Goal: Transaction & Acquisition: Obtain resource

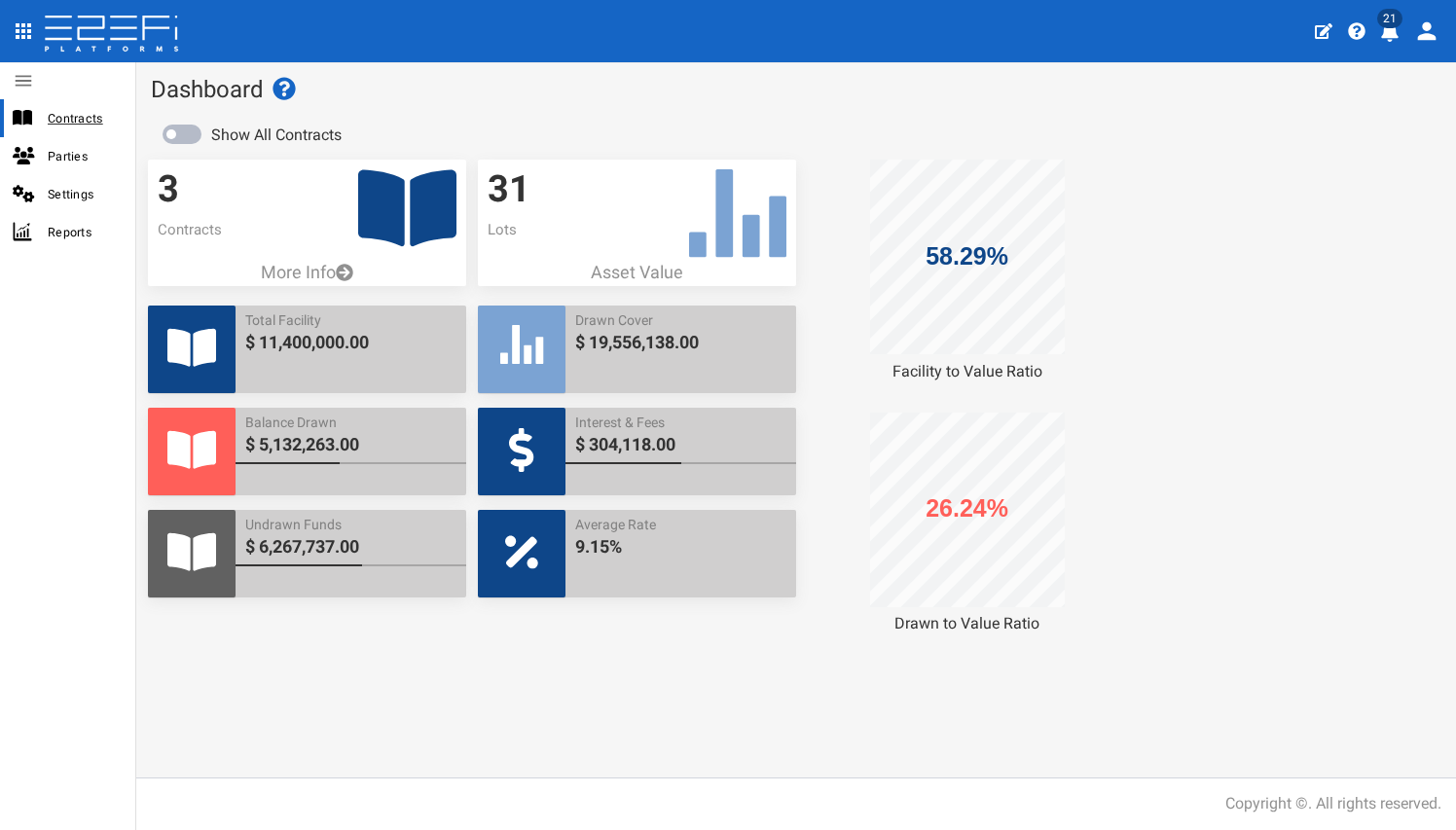
click at [87, 125] on span "Contracts" at bounding box center [83, 118] width 72 height 23
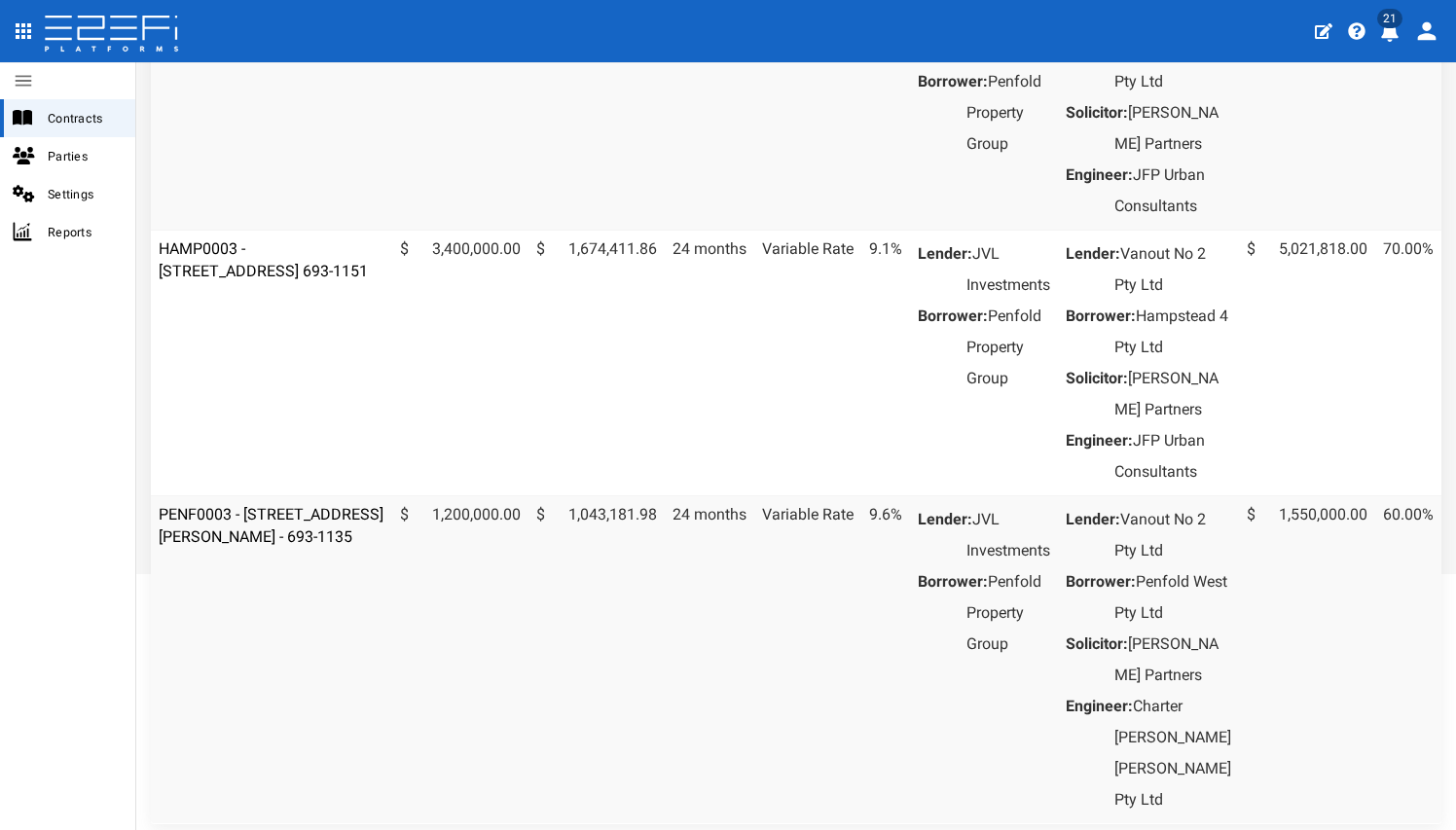
scroll to position [384, 0]
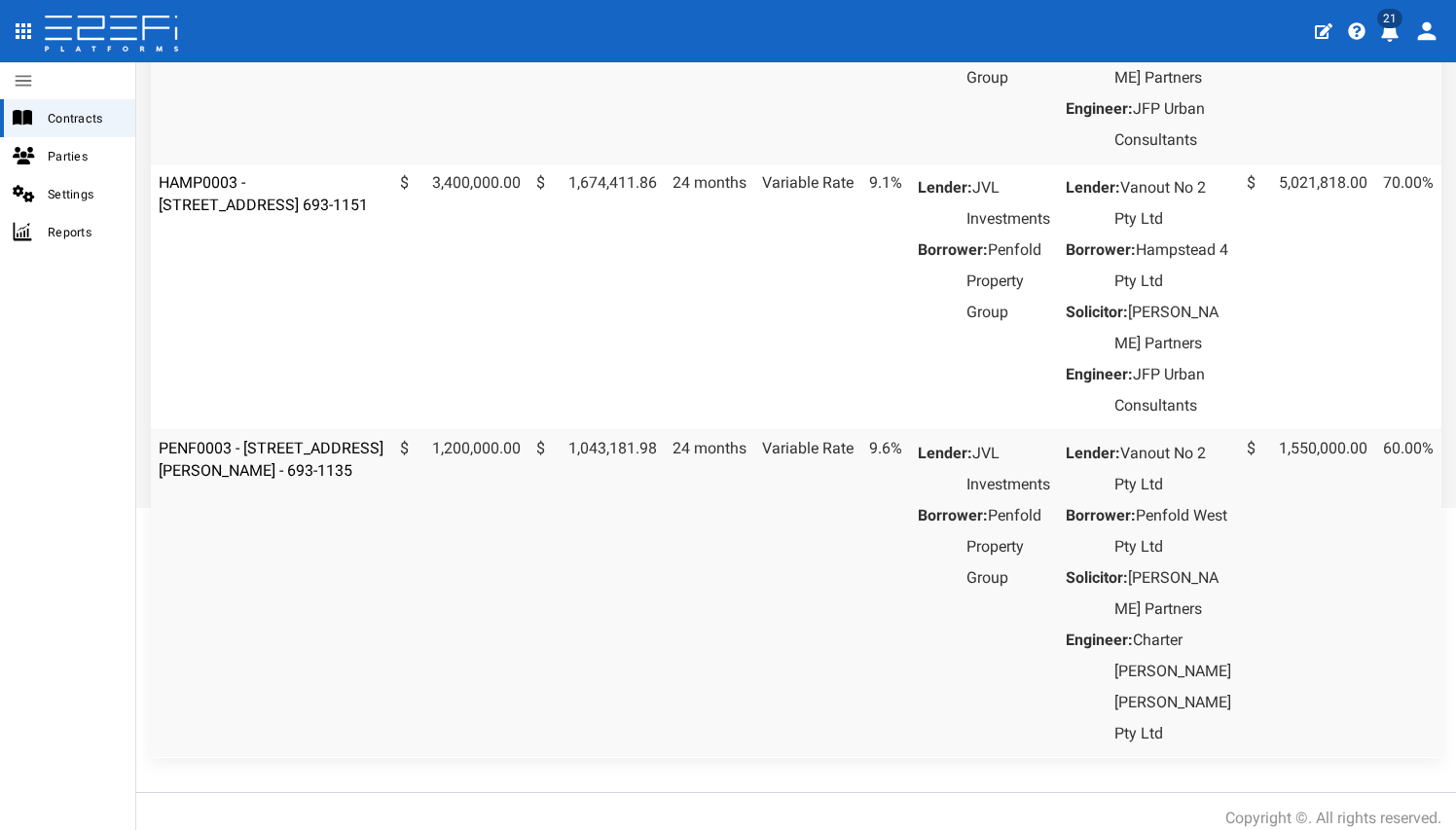
click at [325, 580] on td "PENF0003 - [STREET_ADDRESS][PERSON_NAME] - 693-1135" at bounding box center [271, 593] width 241 height 328
click at [318, 479] on link "PENF0003 - [STREET_ADDRESS][PERSON_NAME] - 693-1135" at bounding box center [271, 460] width 224 height 41
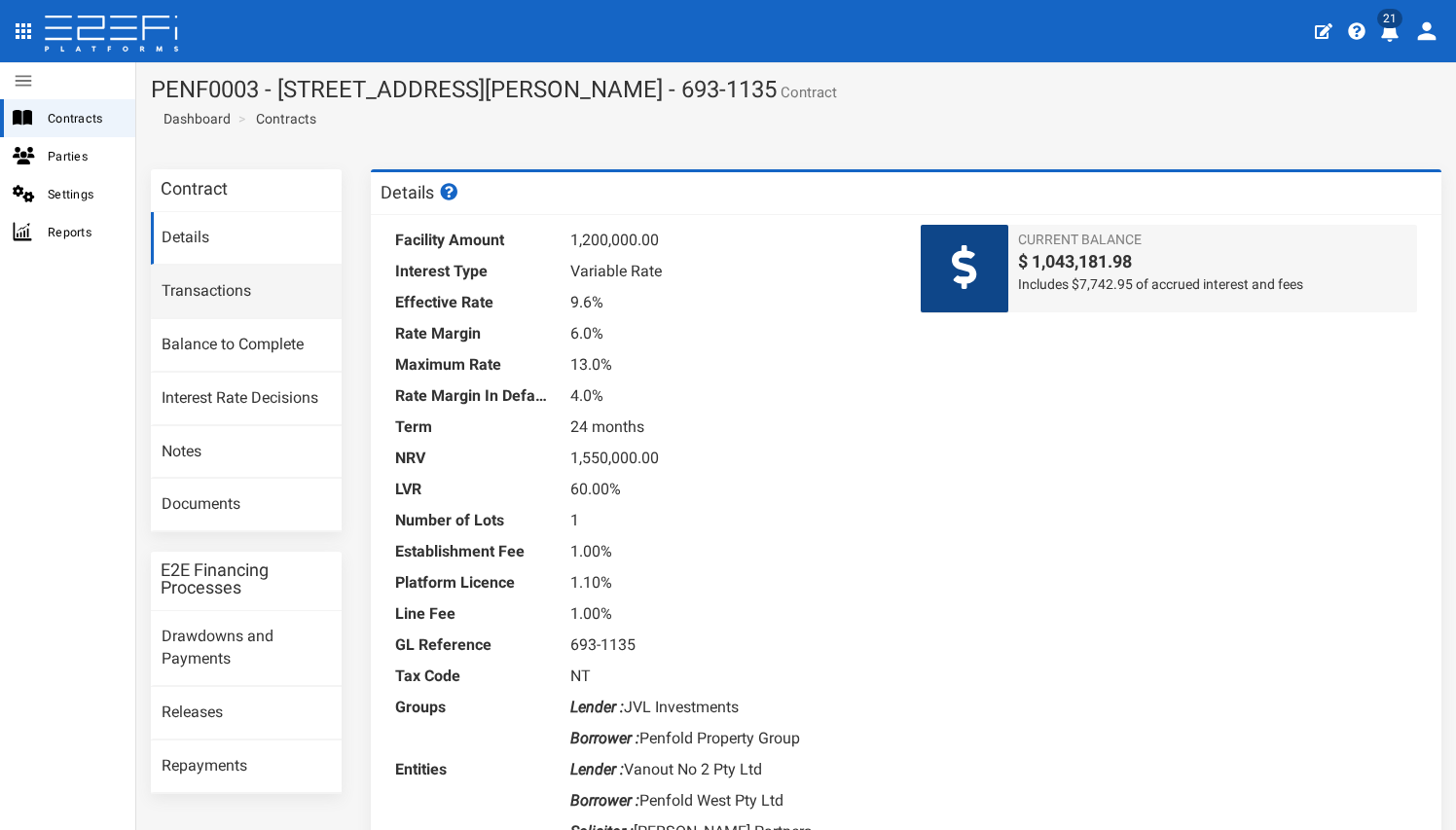
click at [258, 301] on link "Transactions" at bounding box center [246, 291] width 191 height 52
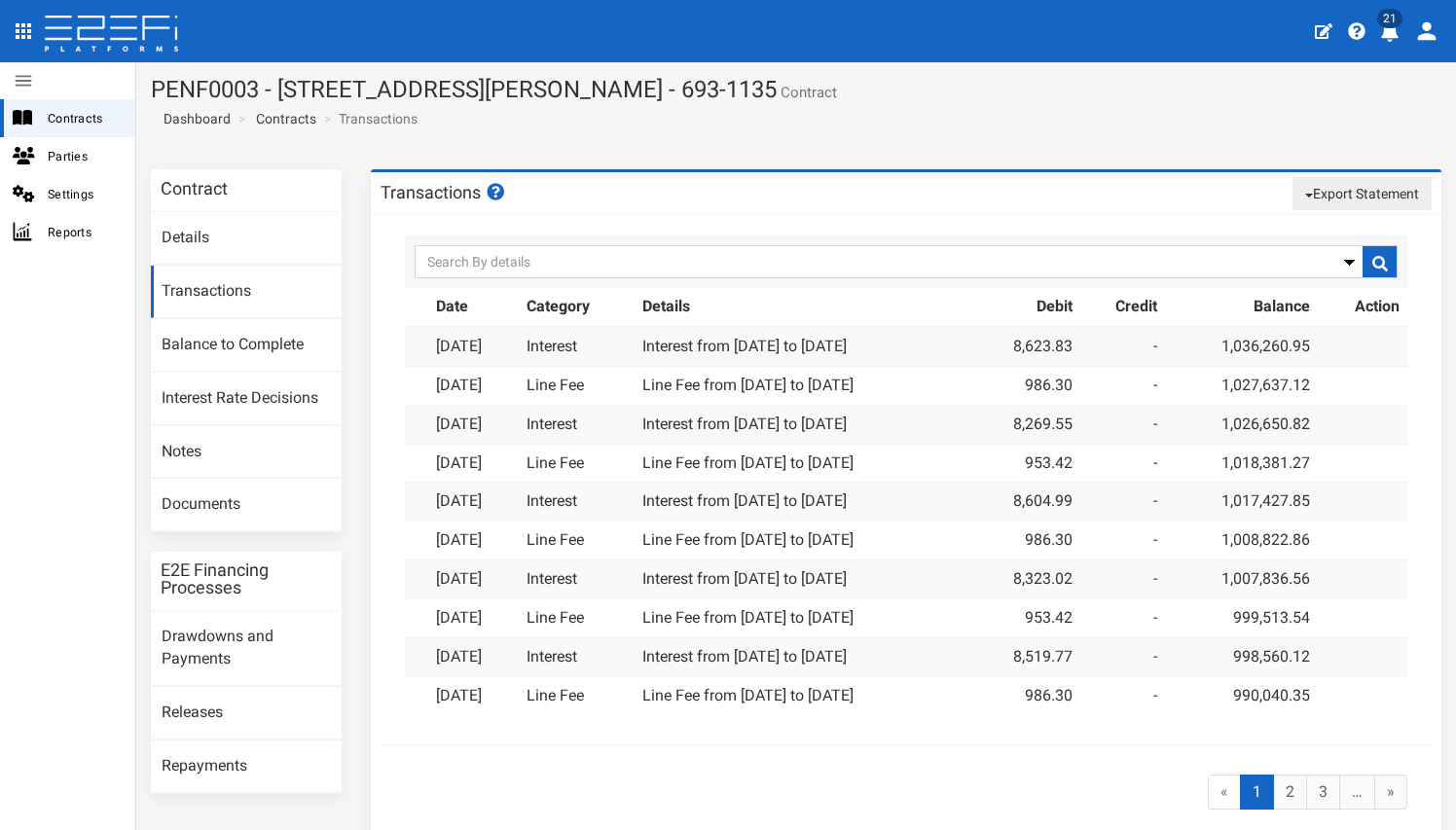
click at [1331, 196] on button "Export Statement" at bounding box center [1361, 194] width 139 height 33
click at [1319, 238] on link "pdf" at bounding box center [1354, 230] width 154 height 26
